Goal: Navigation & Orientation: Find specific page/section

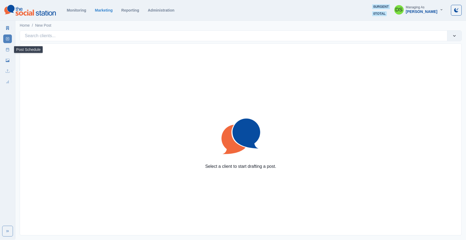
click at [10, 47] on link "Post Schedule" at bounding box center [7, 49] width 9 height 9
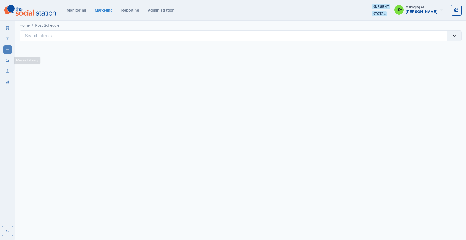
click at [8, 58] on link "Media Library" at bounding box center [7, 60] width 9 height 9
click at [6, 66] on div "Uploads" at bounding box center [7, 70] width 9 height 11
click at [6, 28] on icon at bounding box center [7, 28] width 3 height 4
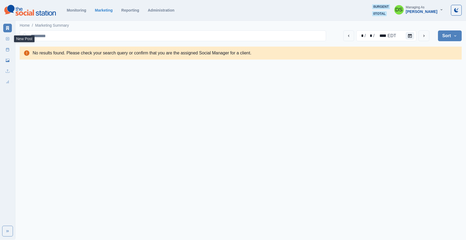
click at [8, 38] on icon at bounding box center [8, 39] width 4 height 4
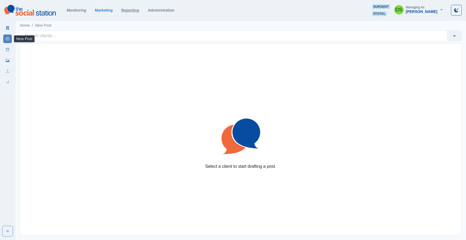
click at [130, 10] on link "Reporting" at bounding box center [130, 10] width 18 height 4
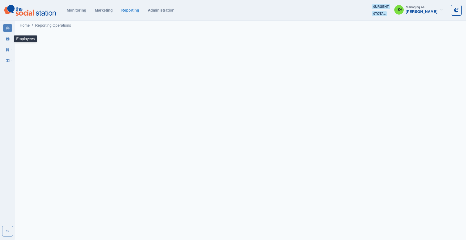
click at [6, 38] on icon at bounding box center [8, 39] width 4 height 4
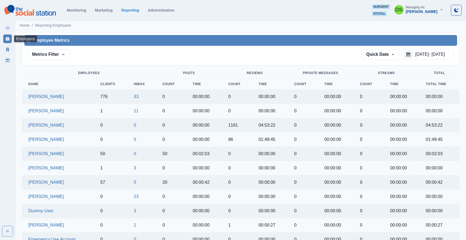
click at [9, 34] on div "Employees" at bounding box center [7, 37] width 9 height 11
click at [9, 38] on icon at bounding box center [8, 39] width 4 height 4
click at [10, 49] on link "Clients" at bounding box center [7, 49] width 9 height 9
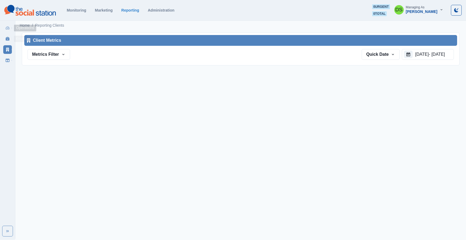
click at [10, 31] on link "Operations" at bounding box center [7, 28] width 9 height 9
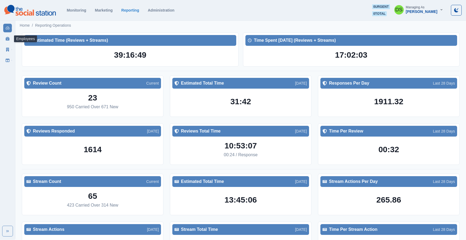
click at [9, 42] on link "Employees" at bounding box center [7, 39] width 9 height 9
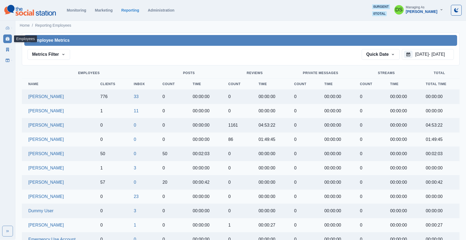
click at [11, 48] on link "Clients" at bounding box center [7, 49] width 9 height 9
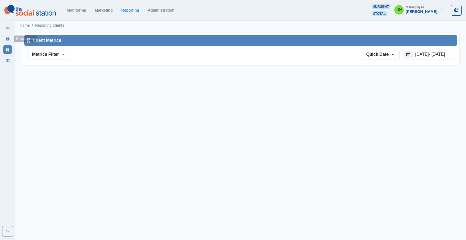
click at [10, 37] on link "Employees" at bounding box center [7, 39] width 9 height 9
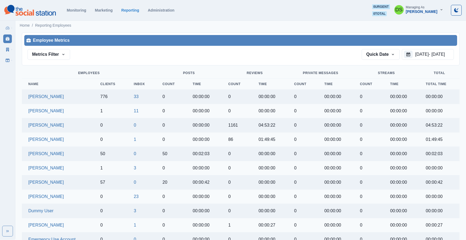
click at [111, 55] on div at bounding box center [216, 54] width 289 height 11
click at [58, 47] on div "Metrics Filter Actions - Average Actions - Per Day Actions - Total View - Avera…" at bounding box center [240, 54] width 433 height 17
click at [58, 52] on button "Metrics Filter" at bounding box center [48, 54] width 43 height 11
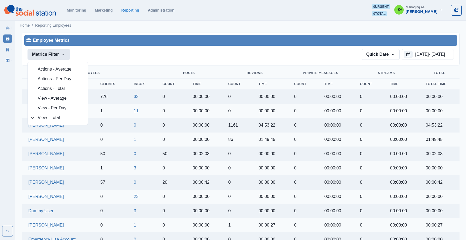
click at [97, 45] on div "Employee Metrics" at bounding box center [240, 40] width 433 height 11
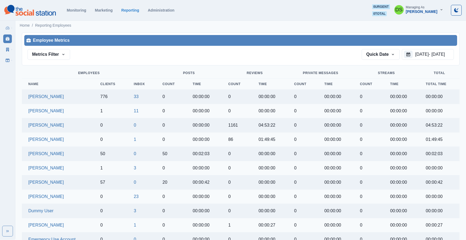
click at [109, 15] on div "Monitoring Marketing Reporting Administration 0 urgent 0 total DS Managing As […" at bounding box center [232, 10] width 457 height 12
click at [111, 10] on link "Marketing" at bounding box center [104, 10] width 18 height 4
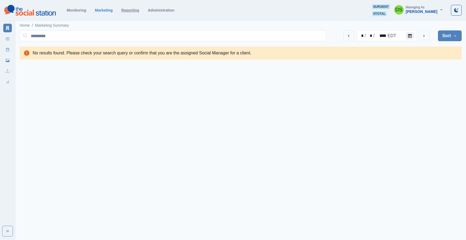
click at [129, 10] on link "Reporting" at bounding box center [130, 10] width 18 height 4
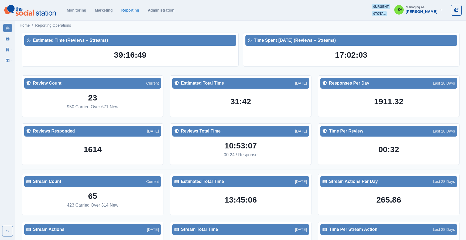
click at [5, 40] on link "Employees" at bounding box center [7, 39] width 9 height 9
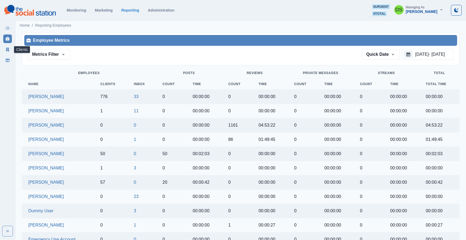
click at [5, 50] on link "Clients" at bounding box center [7, 49] width 9 height 9
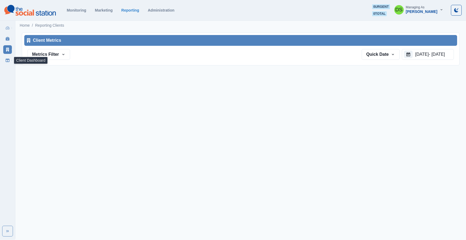
click at [5, 61] on link "Client Dashboard" at bounding box center [7, 60] width 9 height 9
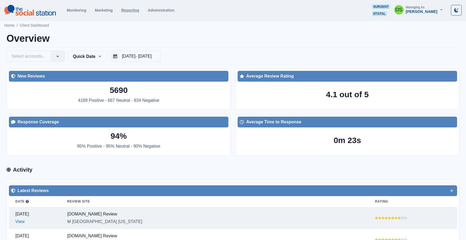
click at [132, 11] on link "Reporting" at bounding box center [130, 10] width 18 height 4
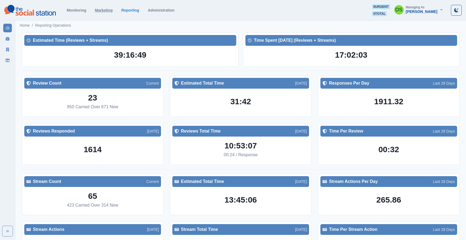
click at [110, 10] on link "Marketing" at bounding box center [104, 10] width 18 height 4
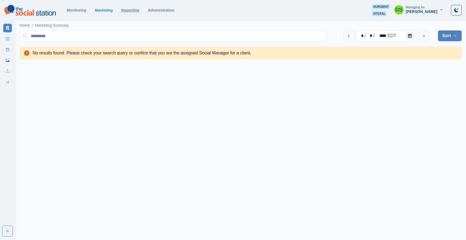
click at [128, 11] on link "Reporting" at bounding box center [130, 10] width 18 height 4
